Goal: Information Seeking & Learning: Find specific page/section

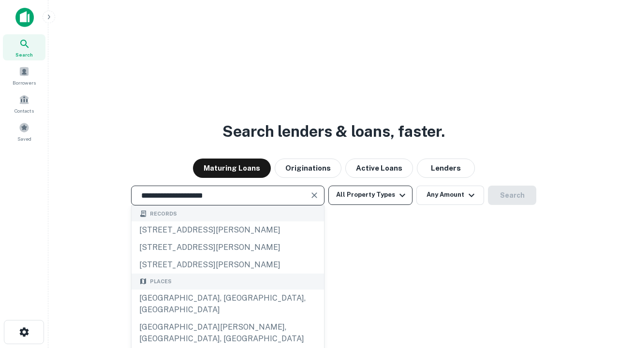
click at [227, 319] on div "[GEOGRAPHIC_DATA], [GEOGRAPHIC_DATA], [GEOGRAPHIC_DATA]" at bounding box center [228, 304] width 193 height 29
click at [371, 195] on button "All Property Types" at bounding box center [370, 195] width 84 height 19
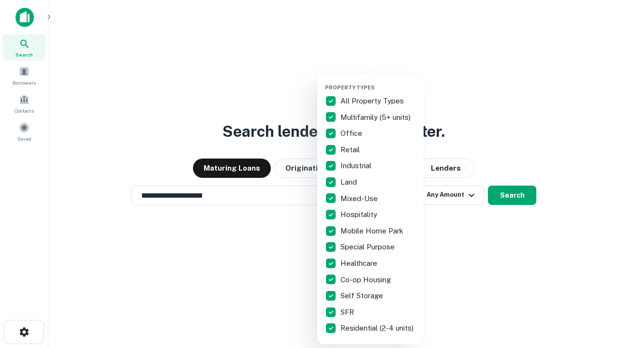
type input "**********"
click at [378, 81] on button "button" at bounding box center [378, 81] width 106 height 0
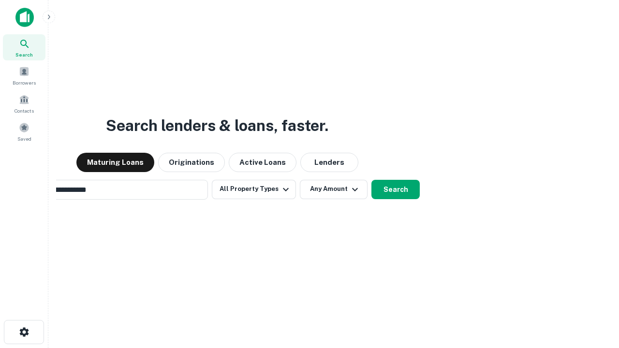
scroll to position [15, 0]
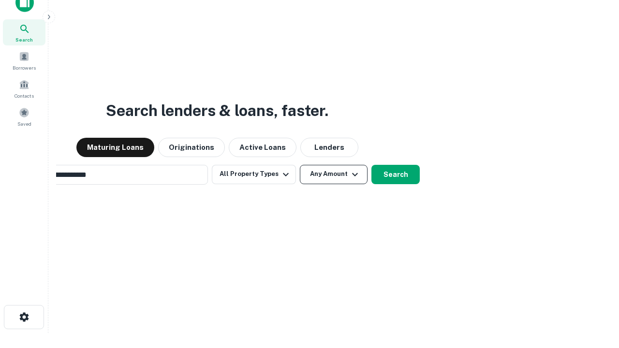
click at [300, 165] on button "Any Amount" at bounding box center [334, 174] width 68 height 19
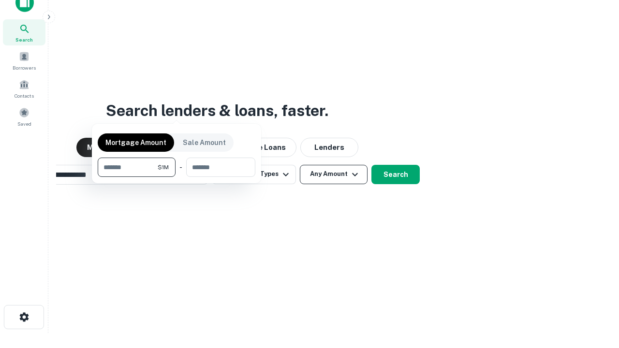
scroll to position [15, 0]
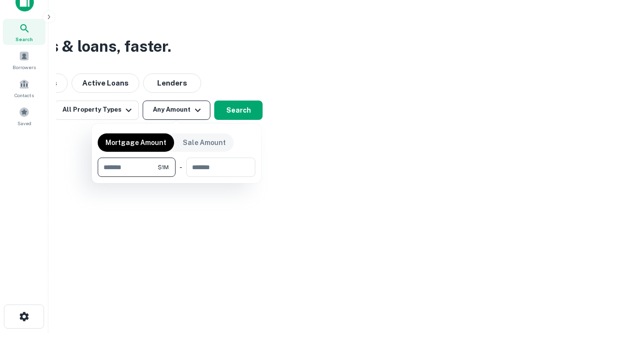
type input "*******"
click at [177, 177] on button "button" at bounding box center [177, 177] width 158 height 0
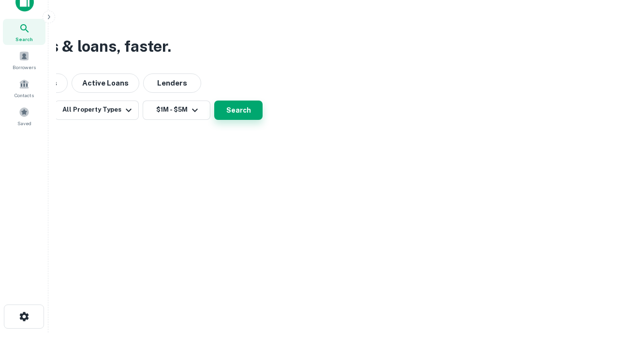
click at [263, 120] on button "Search" at bounding box center [238, 110] width 48 height 19
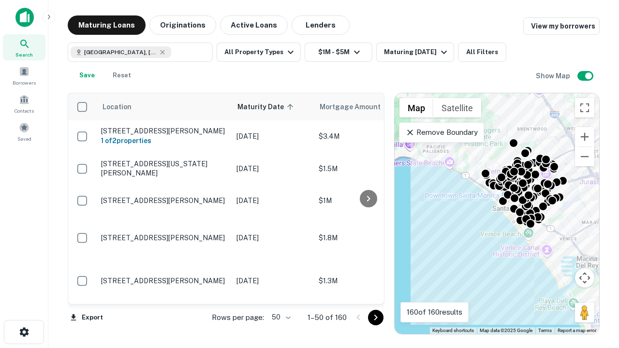
click at [280, 317] on body "Search Borrowers Contacts Saved Maturing Loans Originations Active Loans Lender…" at bounding box center [309, 174] width 619 height 348
click at [280, 293] on li "25" at bounding box center [280, 292] width 28 height 17
